Goal: Task Accomplishment & Management: Manage account settings

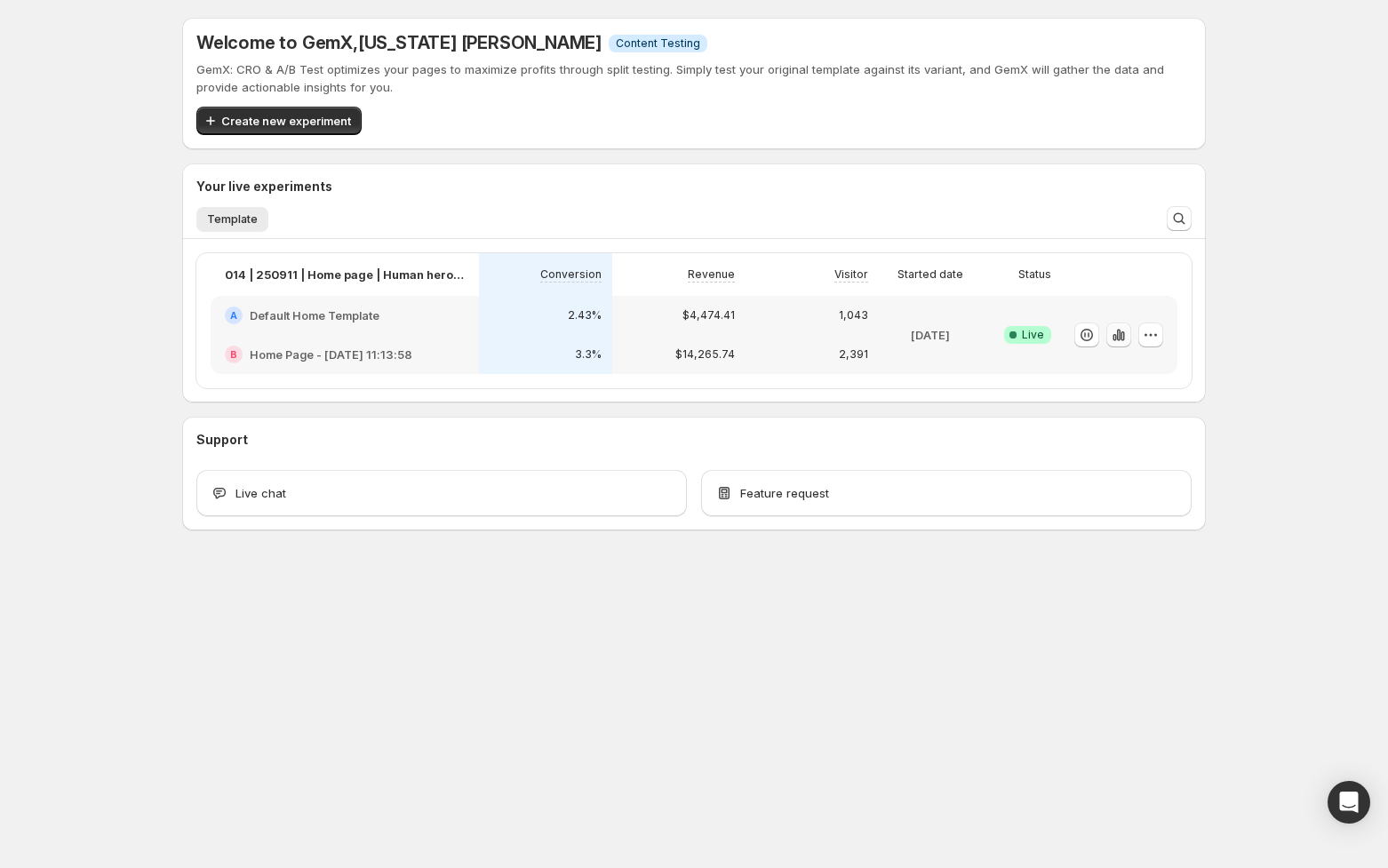
click at [1130, 338] on button "button" at bounding box center [1118, 334] width 25 height 25
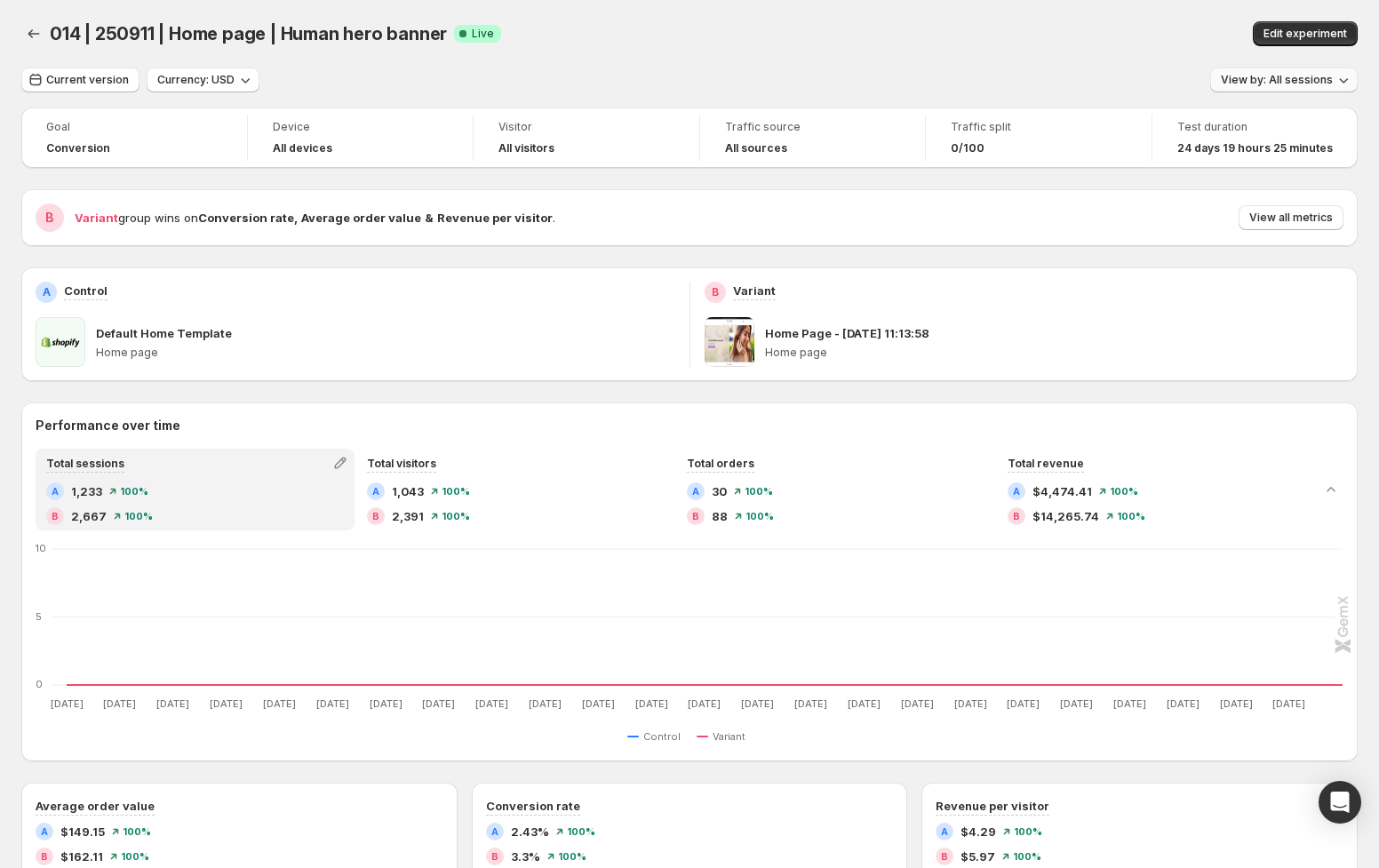
click at [1299, 78] on span "View by: All sessions" at bounding box center [1277, 80] width 112 height 15
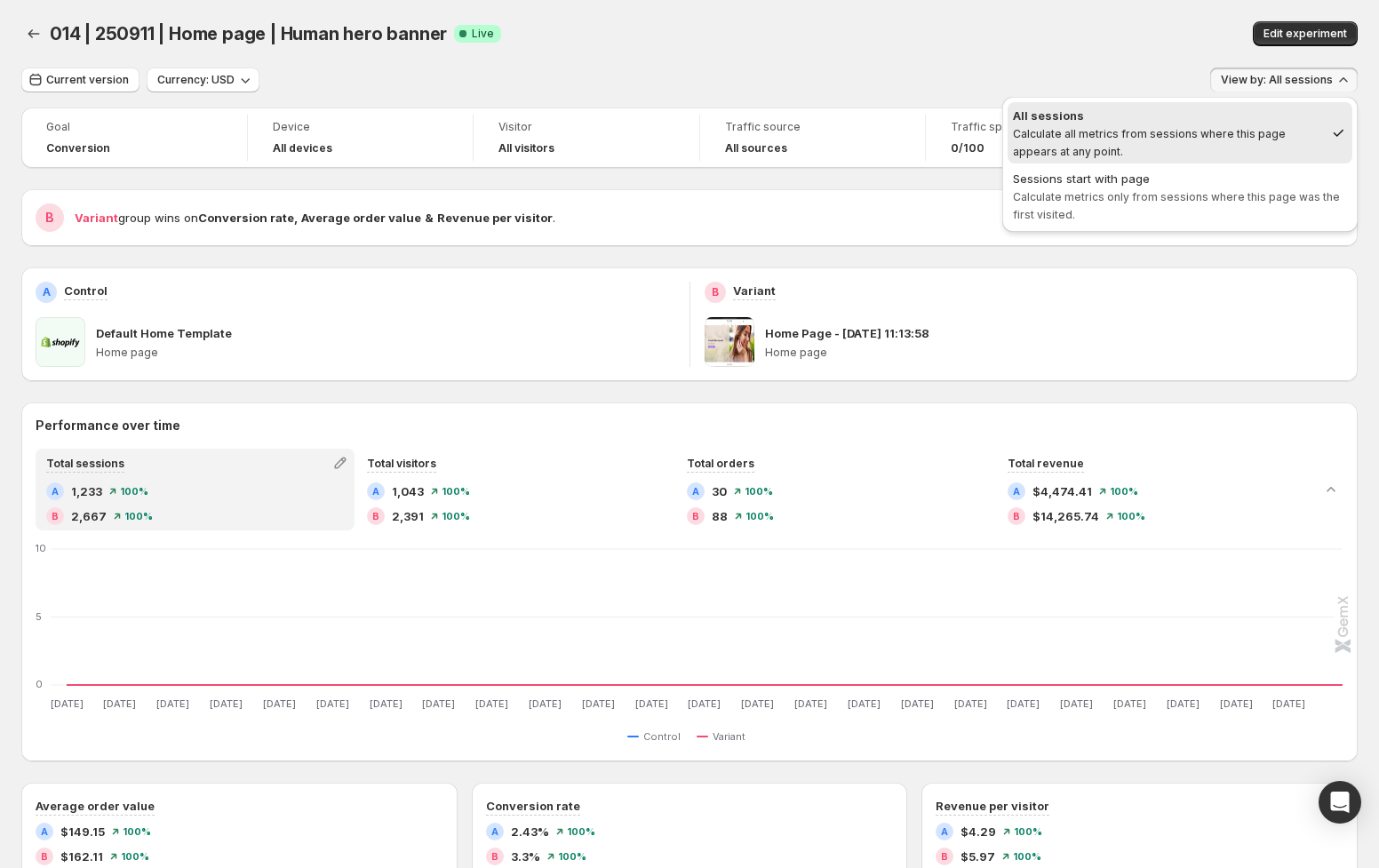
click at [1105, 77] on div "Current version Currency: USD View by: All sessions" at bounding box center [689, 80] width 1336 height 26
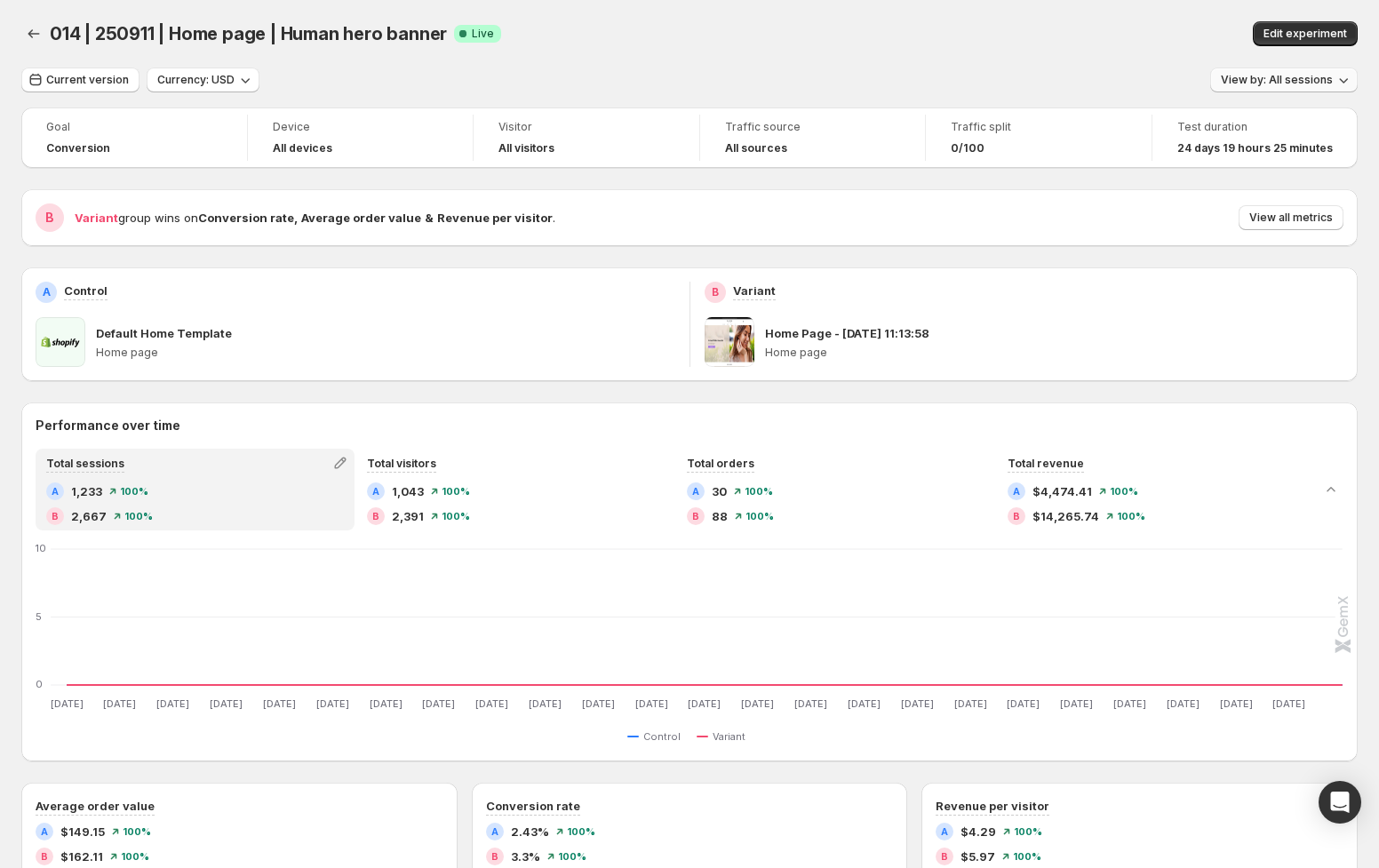
click at [1282, 86] on span "View by: All sessions" at bounding box center [1277, 80] width 112 height 15
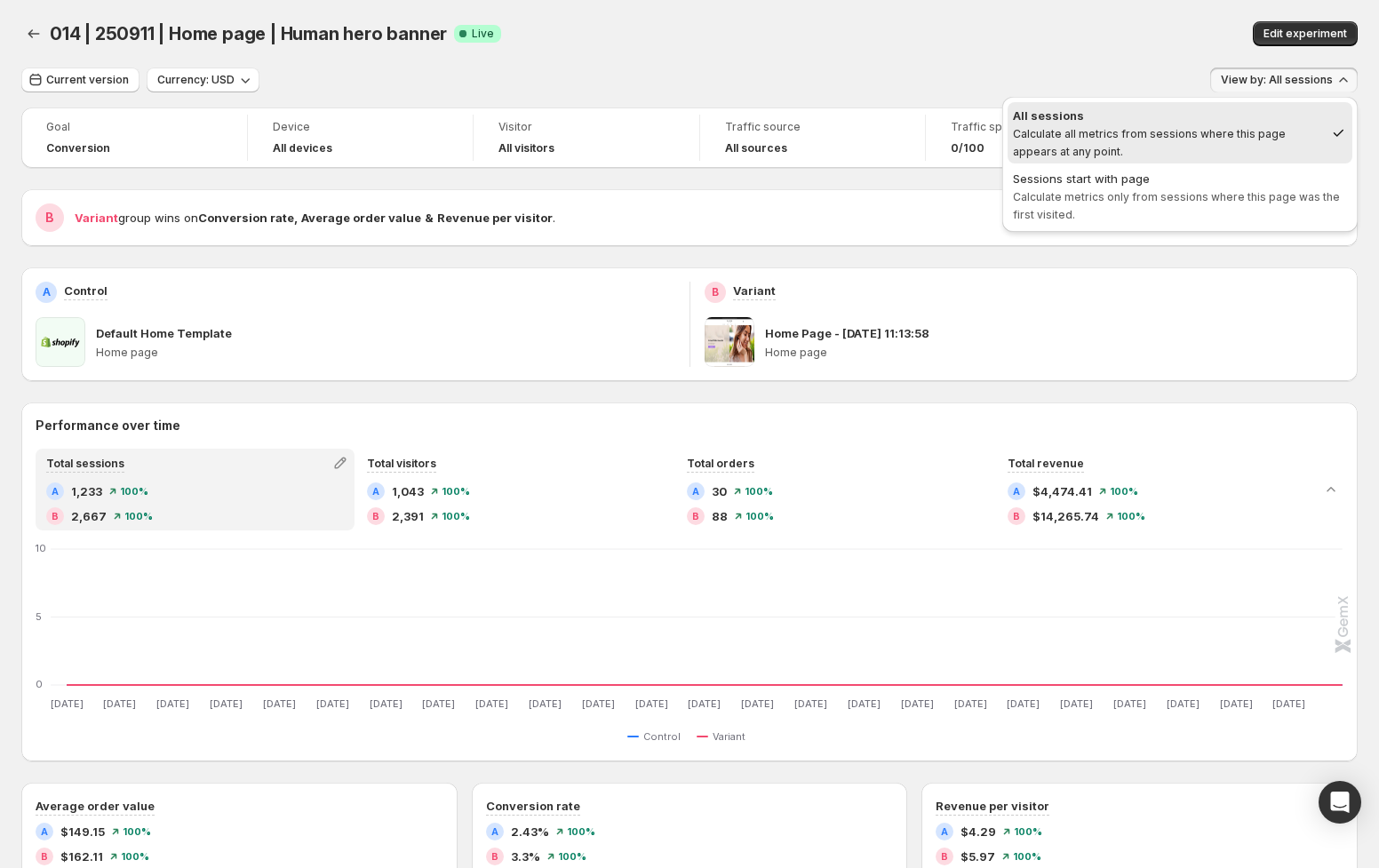
drag, startPoint x: 1023, startPoint y: 62, endPoint x: 1254, endPoint y: 107, distance: 235.3
click at [1023, 62] on div "014 | 250911 | Home page | Human hero banner. This page is ready 014 | 250911 |…" at bounding box center [689, 34] width 1336 height 67
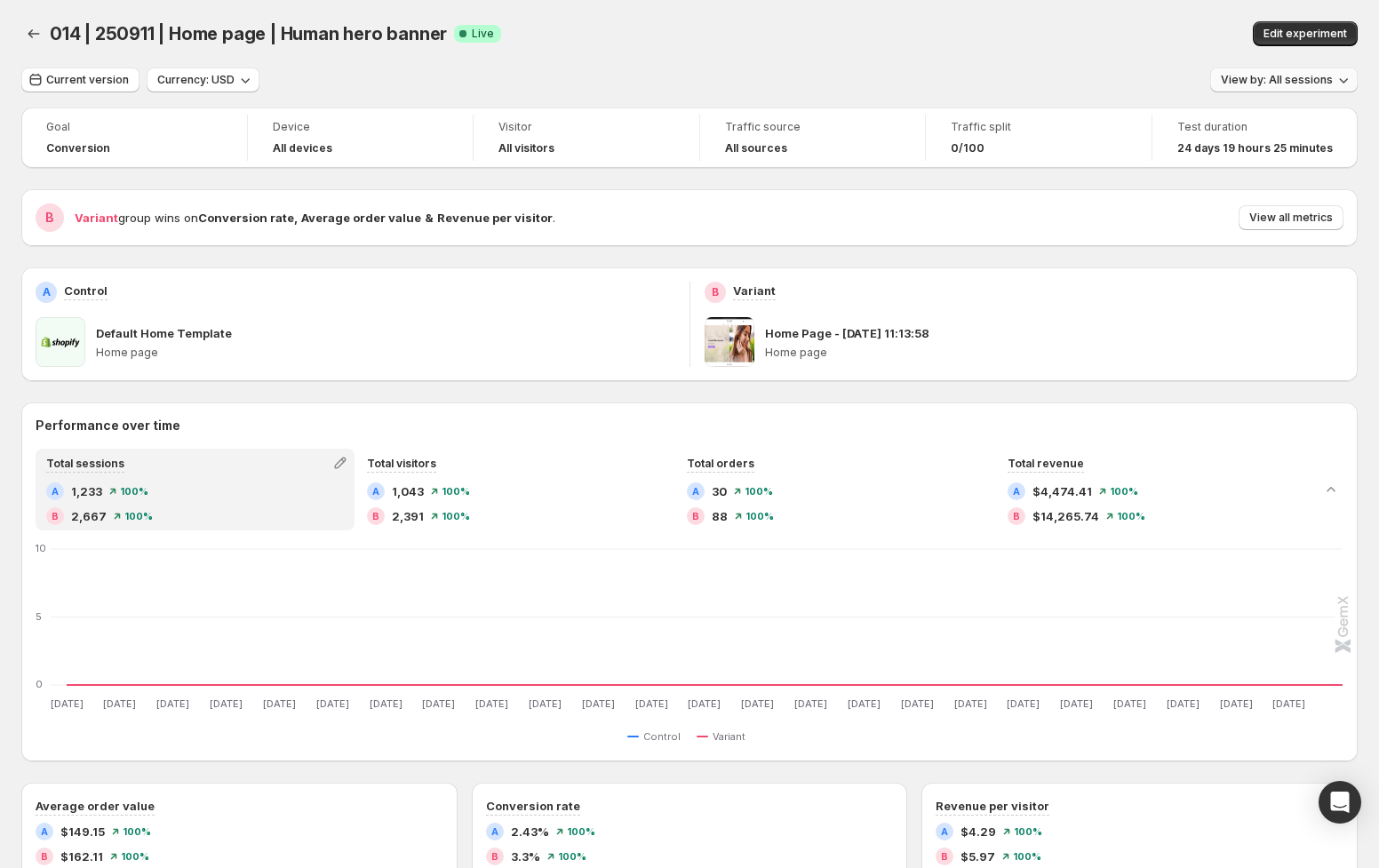
click at [1282, 79] on span "View by: All sessions" at bounding box center [1277, 80] width 112 height 15
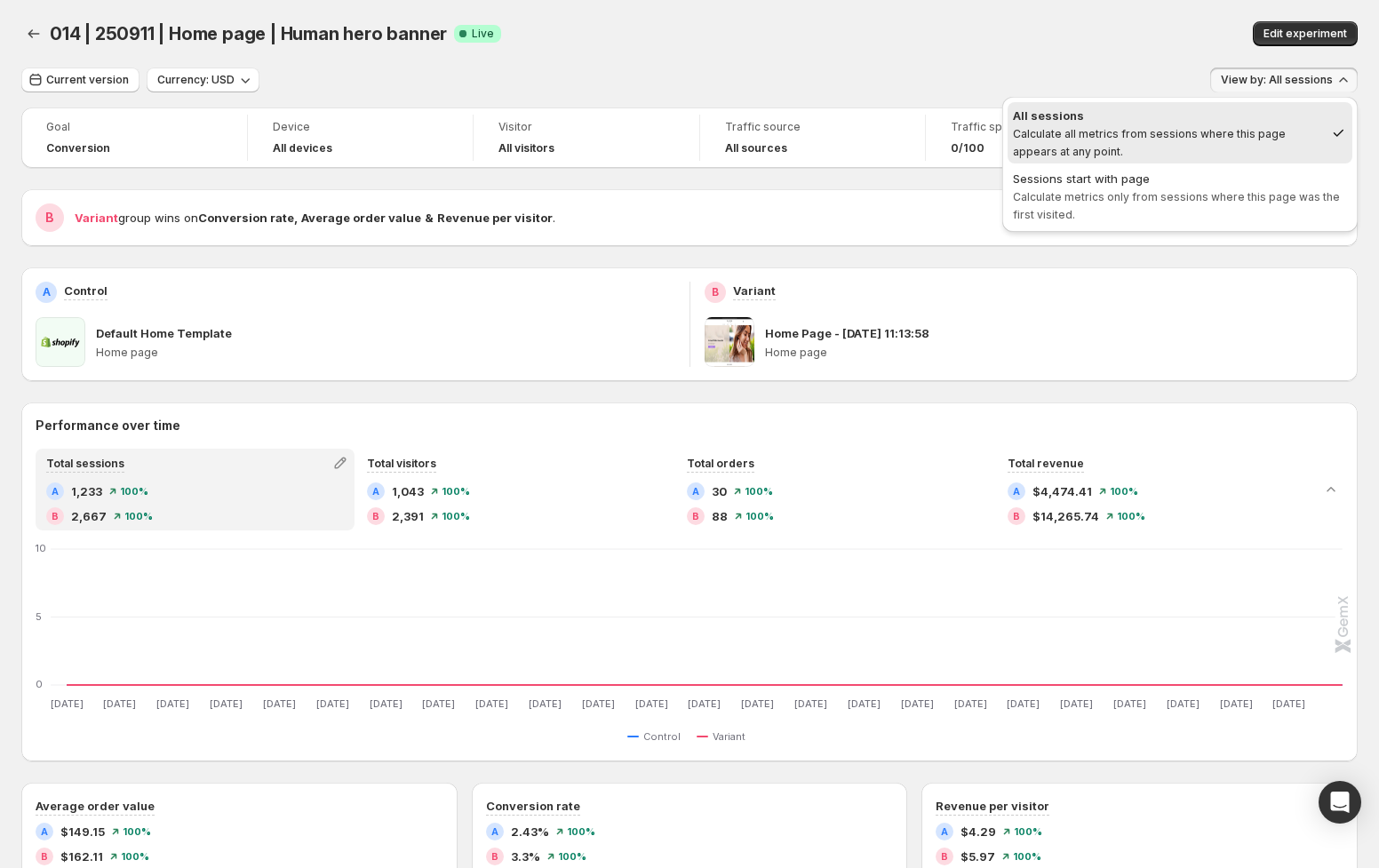
click at [1229, 197] on span "Calculate metrics only from sessions where this page was the first visited." at bounding box center [1176, 206] width 327 height 31
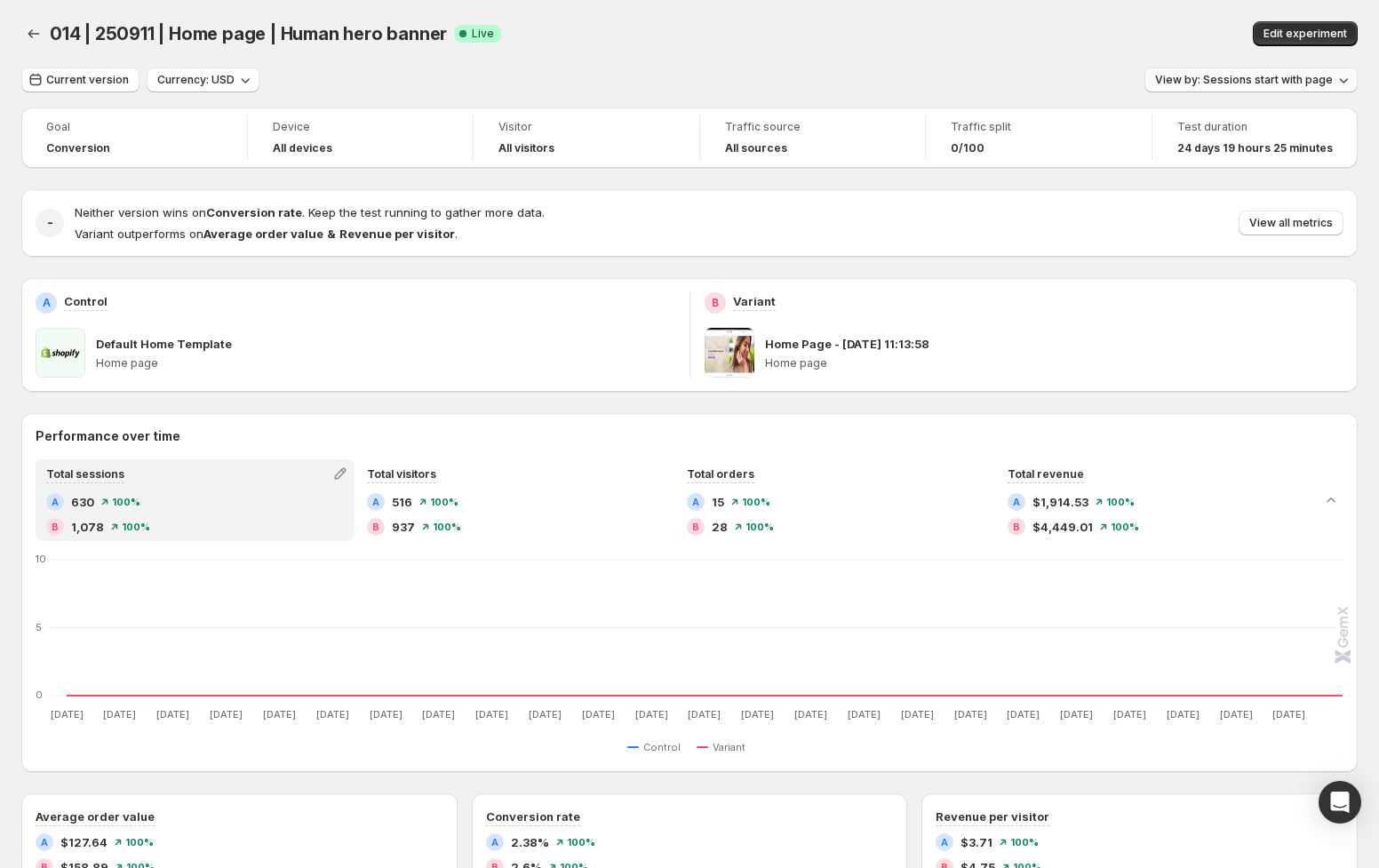
click at [1226, 83] on span "View by: Sessions start with page" at bounding box center [1243, 80] width 178 height 15
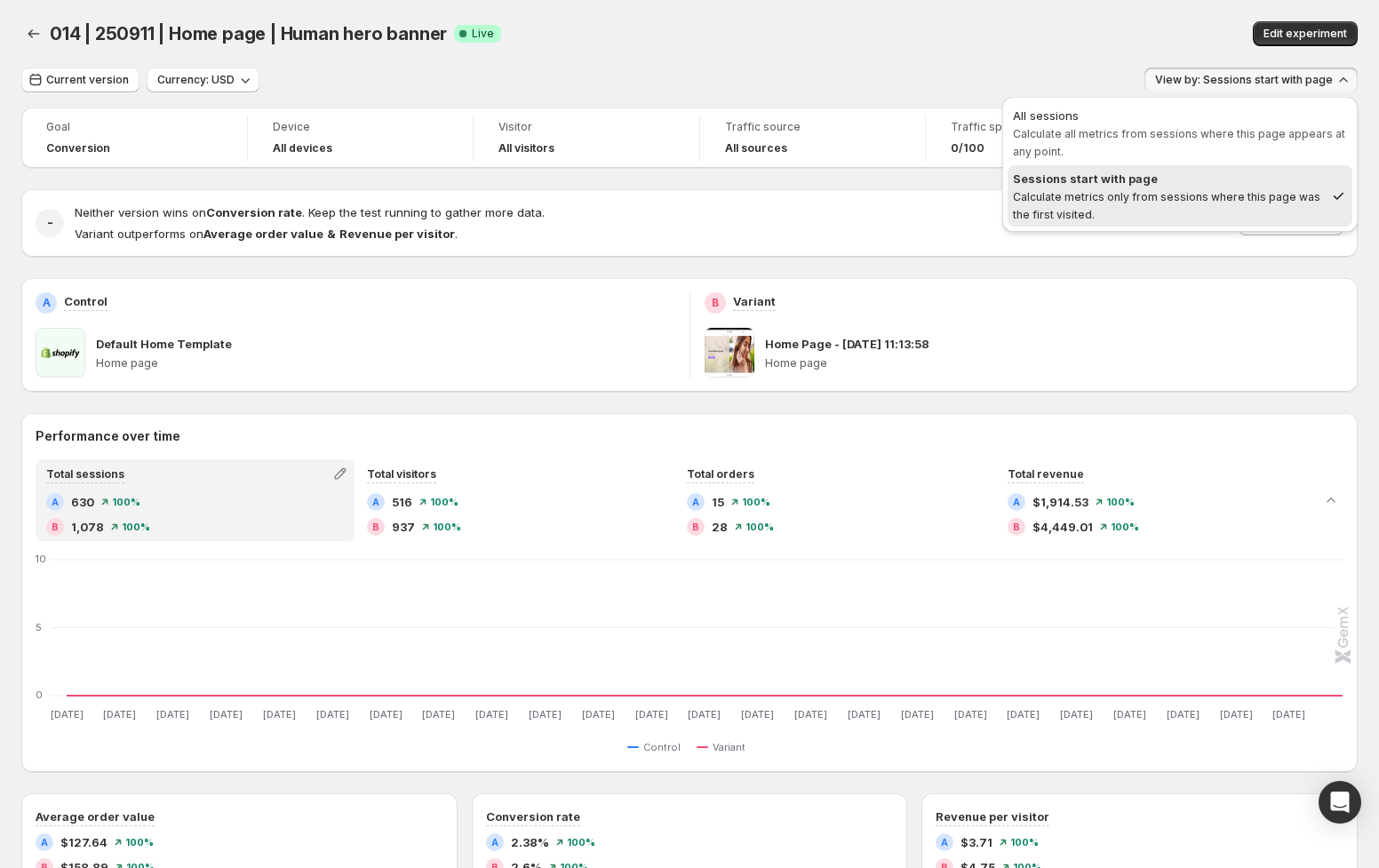
click at [1043, 39] on div "Edit experiment" at bounding box center [1119, 33] width 477 height 25
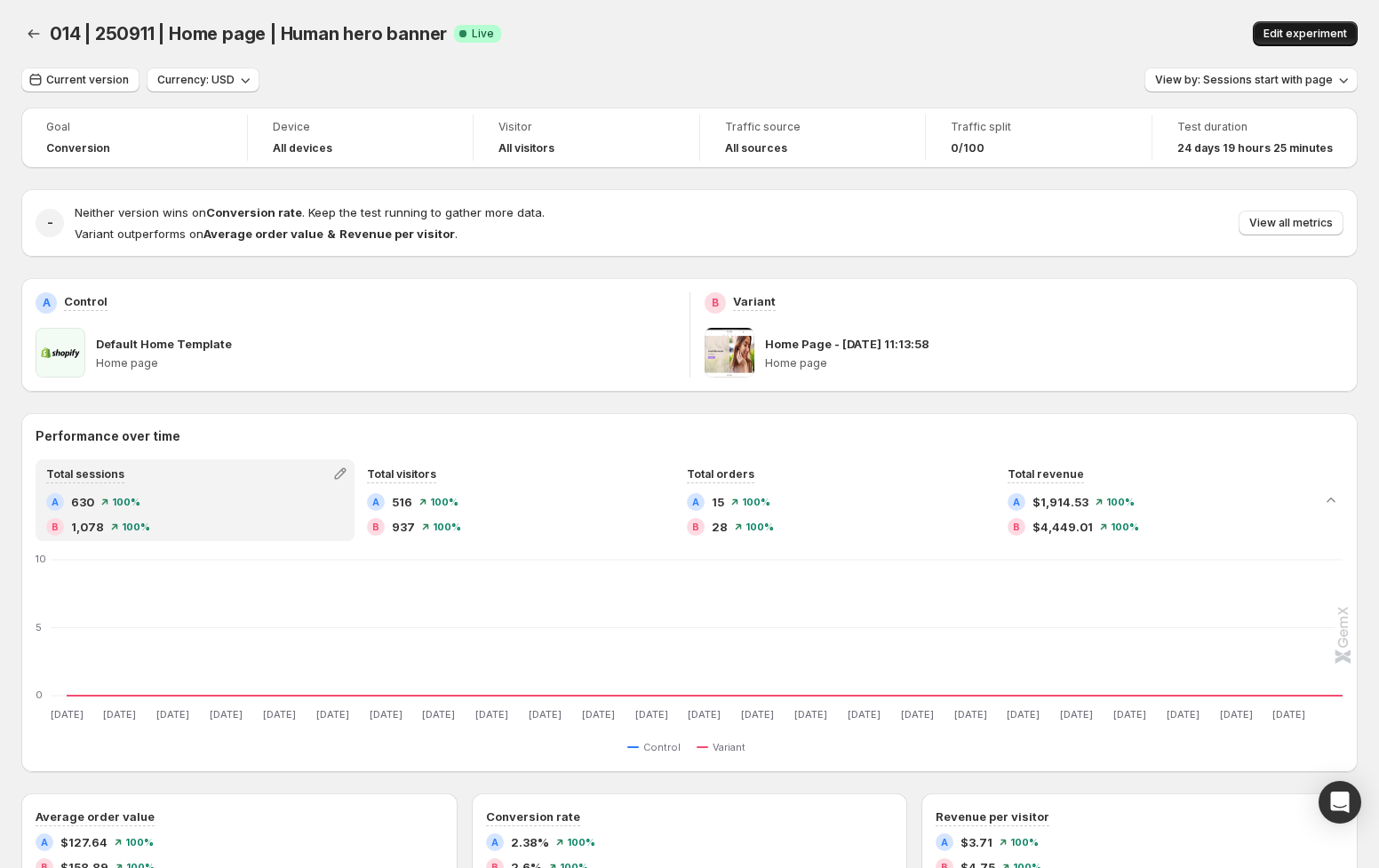
click at [1313, 33] on span "Edit experiment" at bounding box center [1305, 34] width 84 height 15
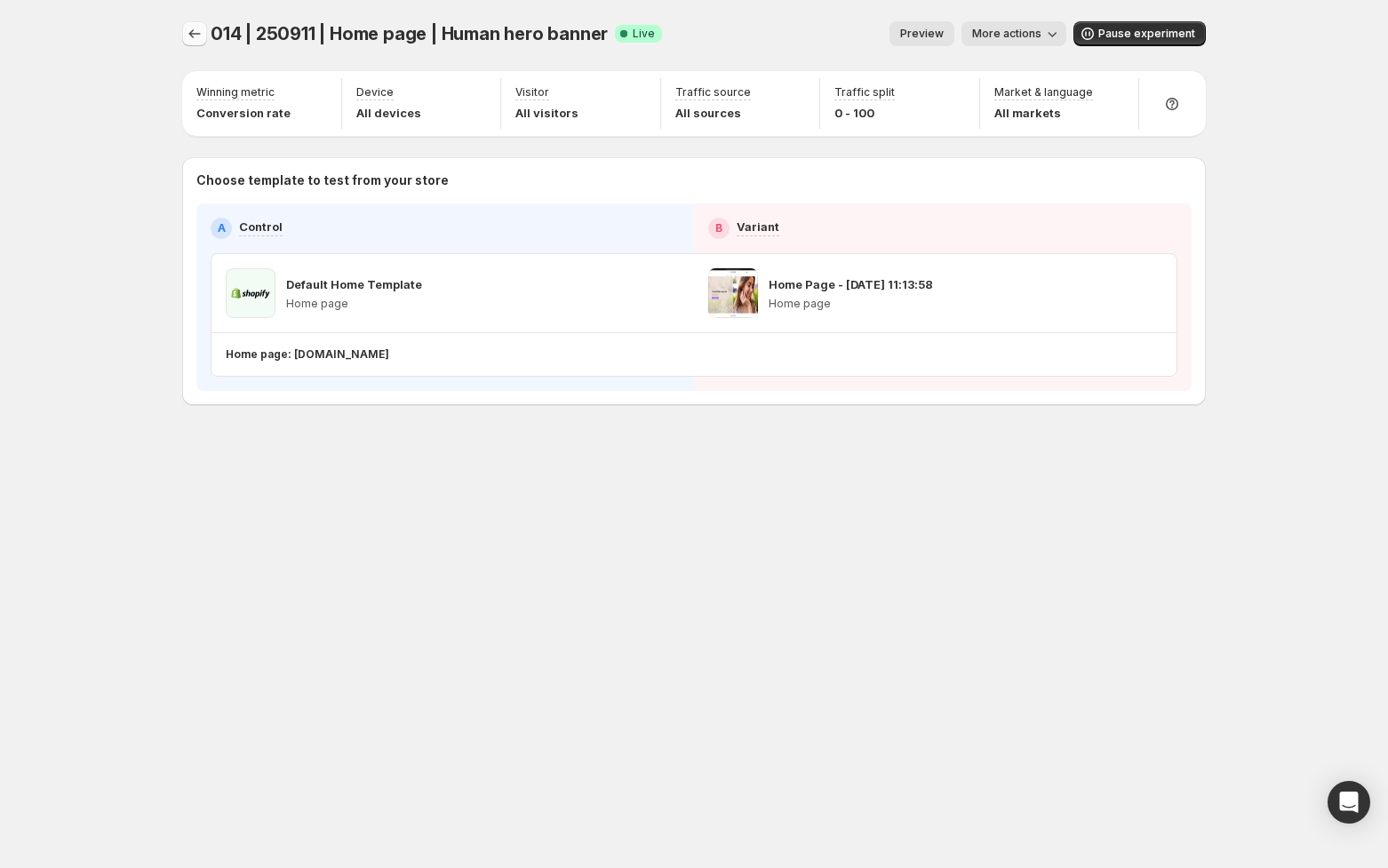
click at [199, 33] on icon "Experiments" at bounding box center [195, 34] width 18 height 18
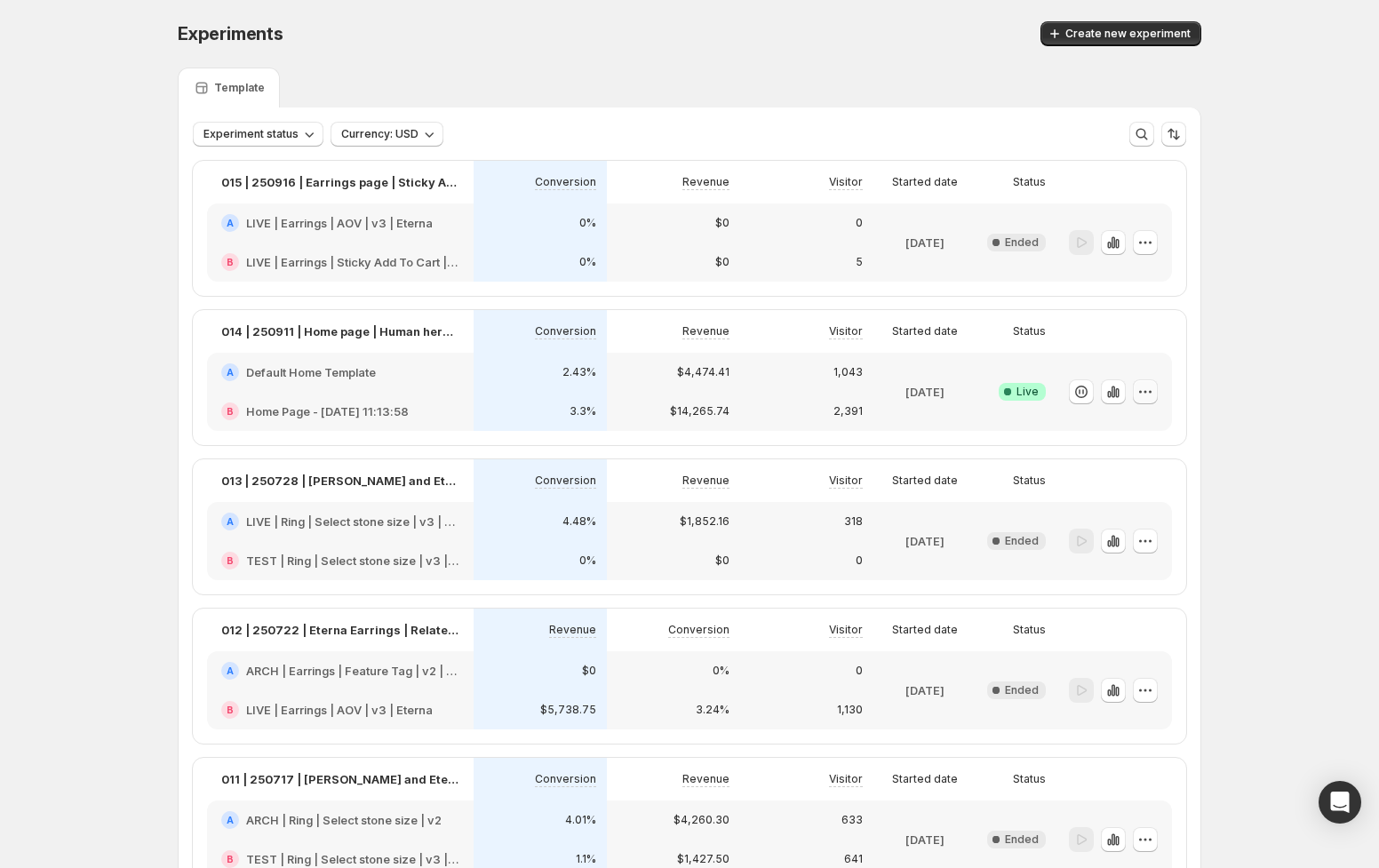
click at [1154, 391] on icon "button" at bounding box center [1146, 393] width 18 height 18
click at [1144, 485] on span "End experiment" at bounding box center [1118, 489] width 87 height 15
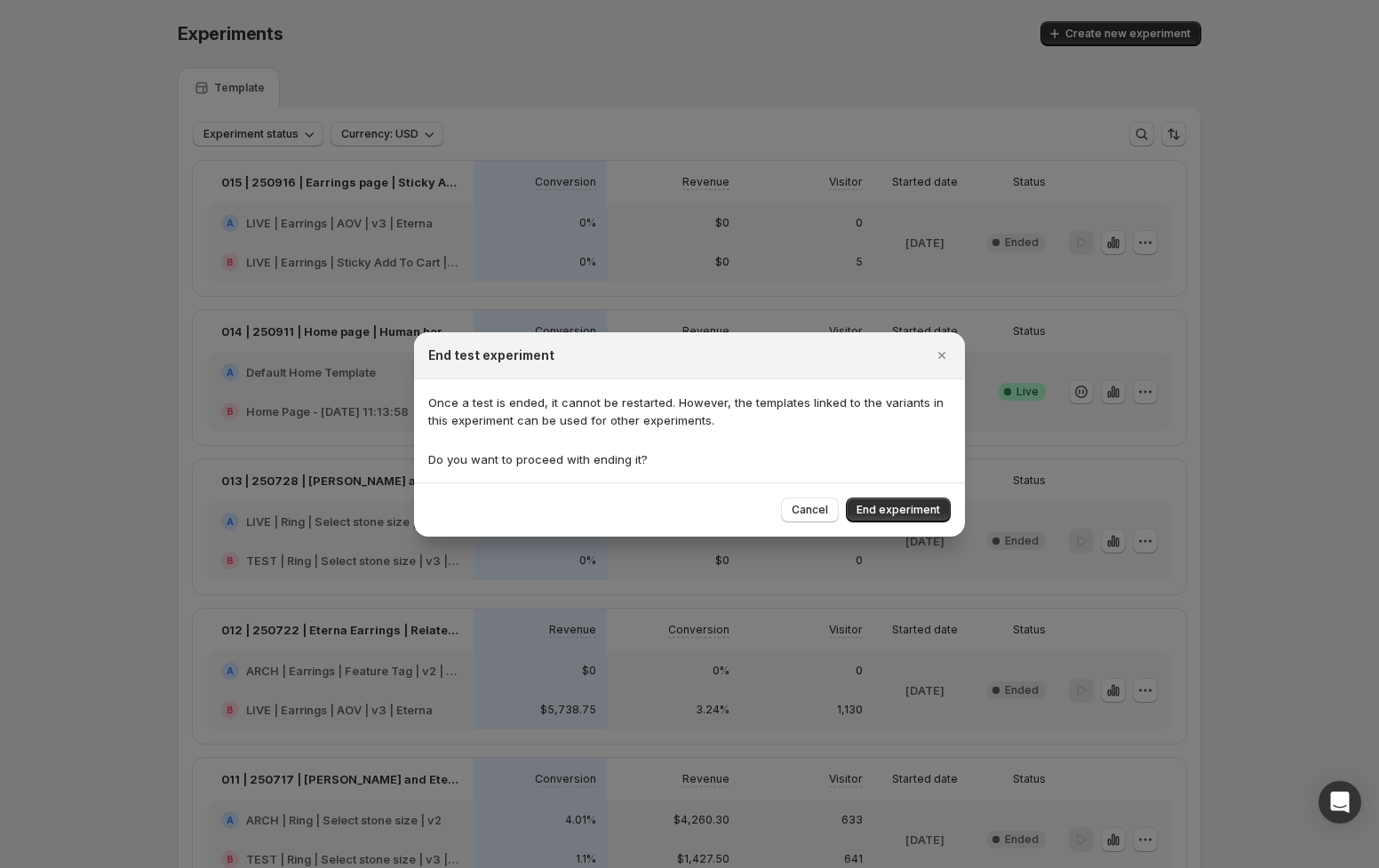
click at [903, 507] on span "End experiment" at bounding box center [899, 510] width 84 height 15
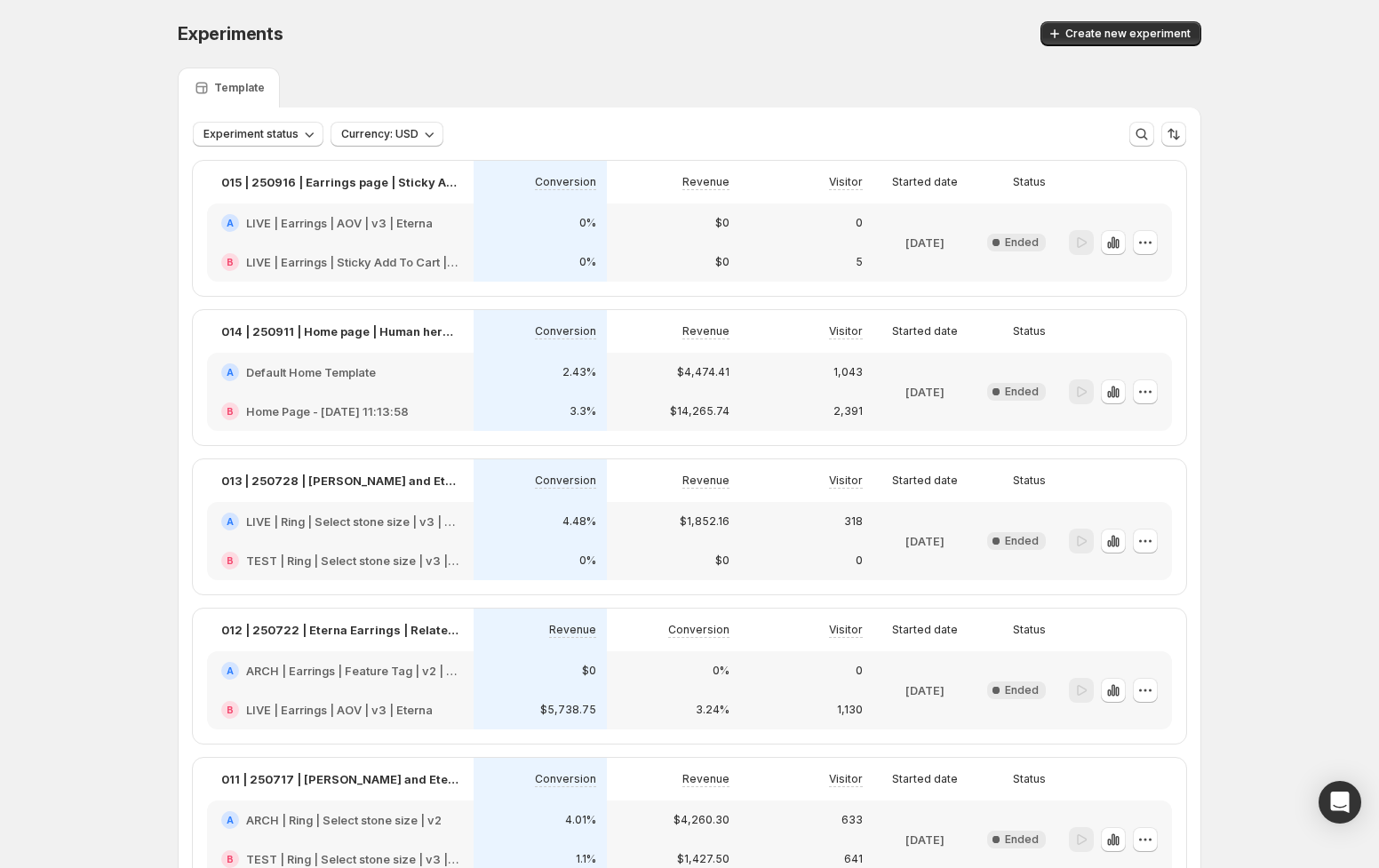
click at [1080, 368] on div at bounding box center [1110, 392] width 94 height 64
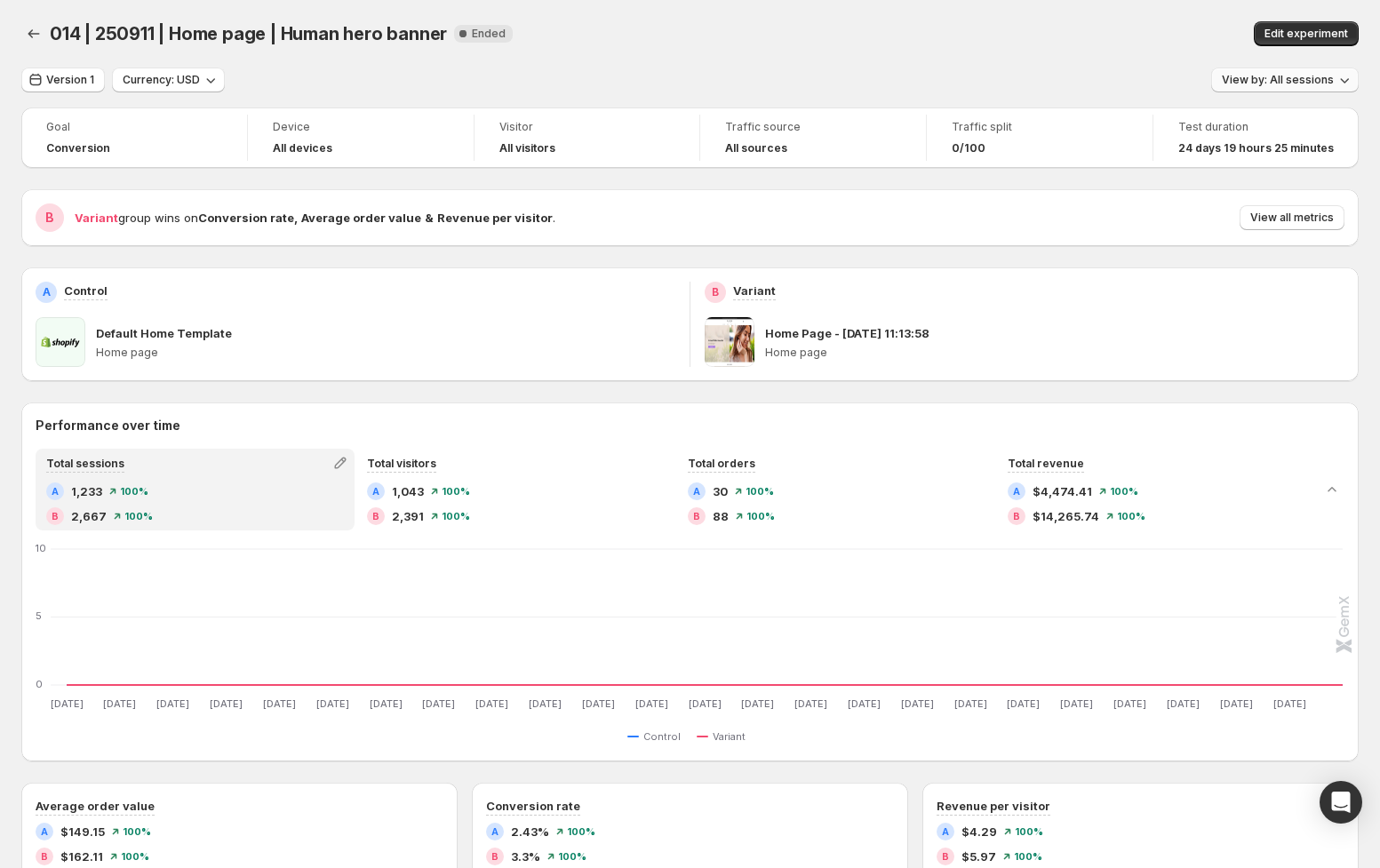
click at [1297, 79] on span "View by: All sessions" at bounding box center [1278, 80] width 112 height 15
click at [1300, 77] on span "View by: All sessions" at bounding box center [1278, 80] width 112 height 15
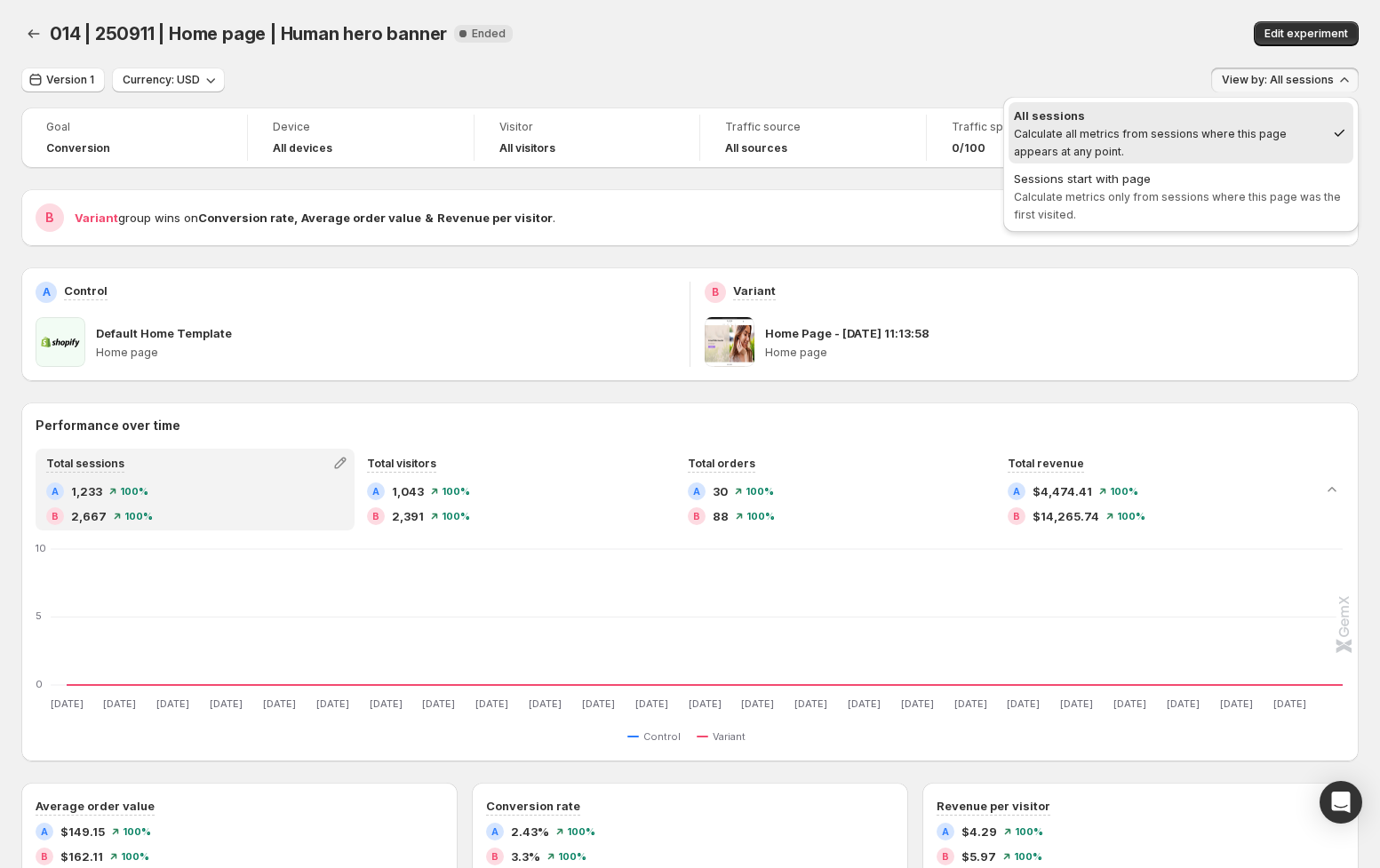
click at [1019, 37] on div "Edit experiment" at bounding box center [1123, 33] width 472 height 25
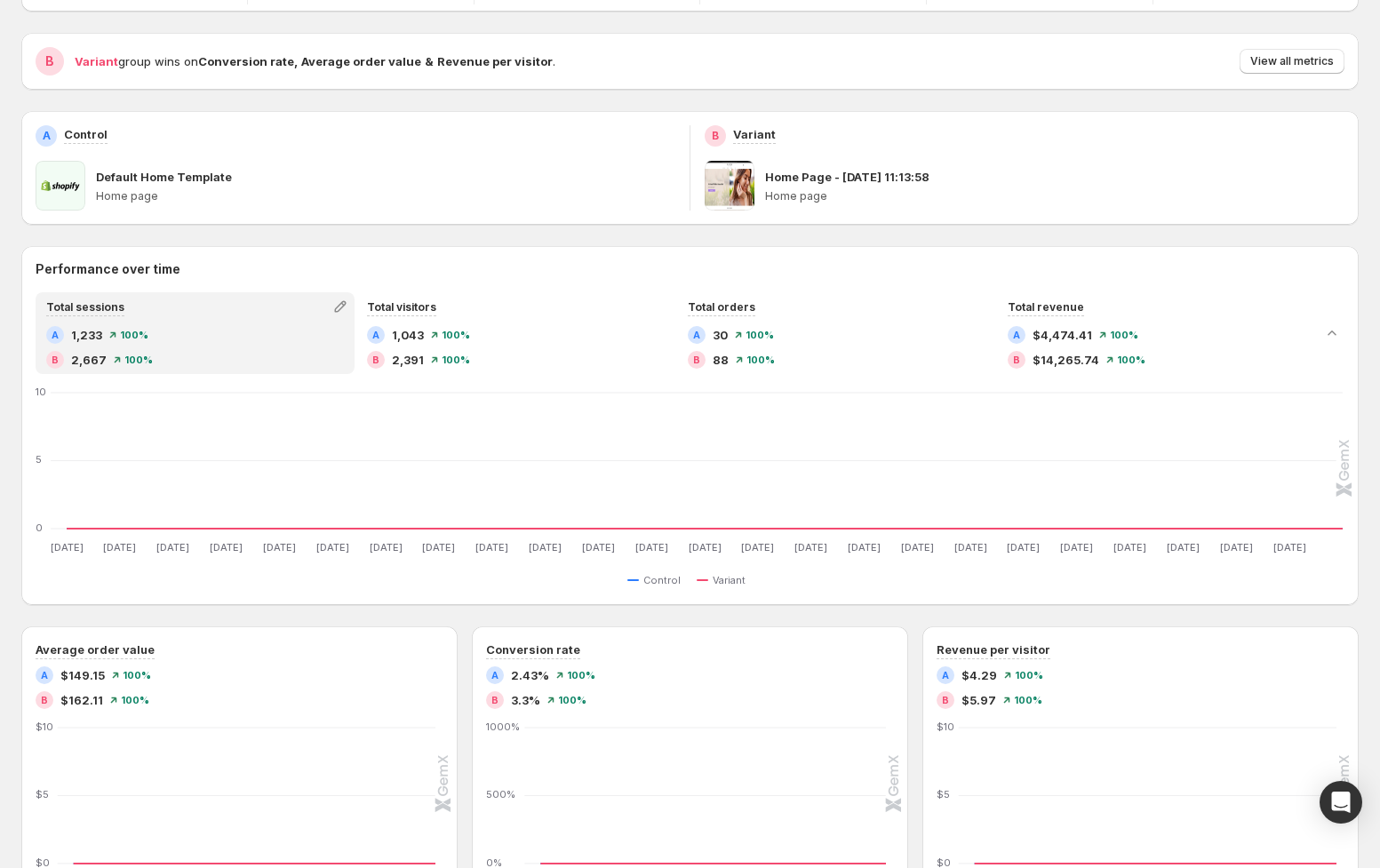
scroll to position [184, 0]
